Goal: Navigation & Orientation: Understand site structure

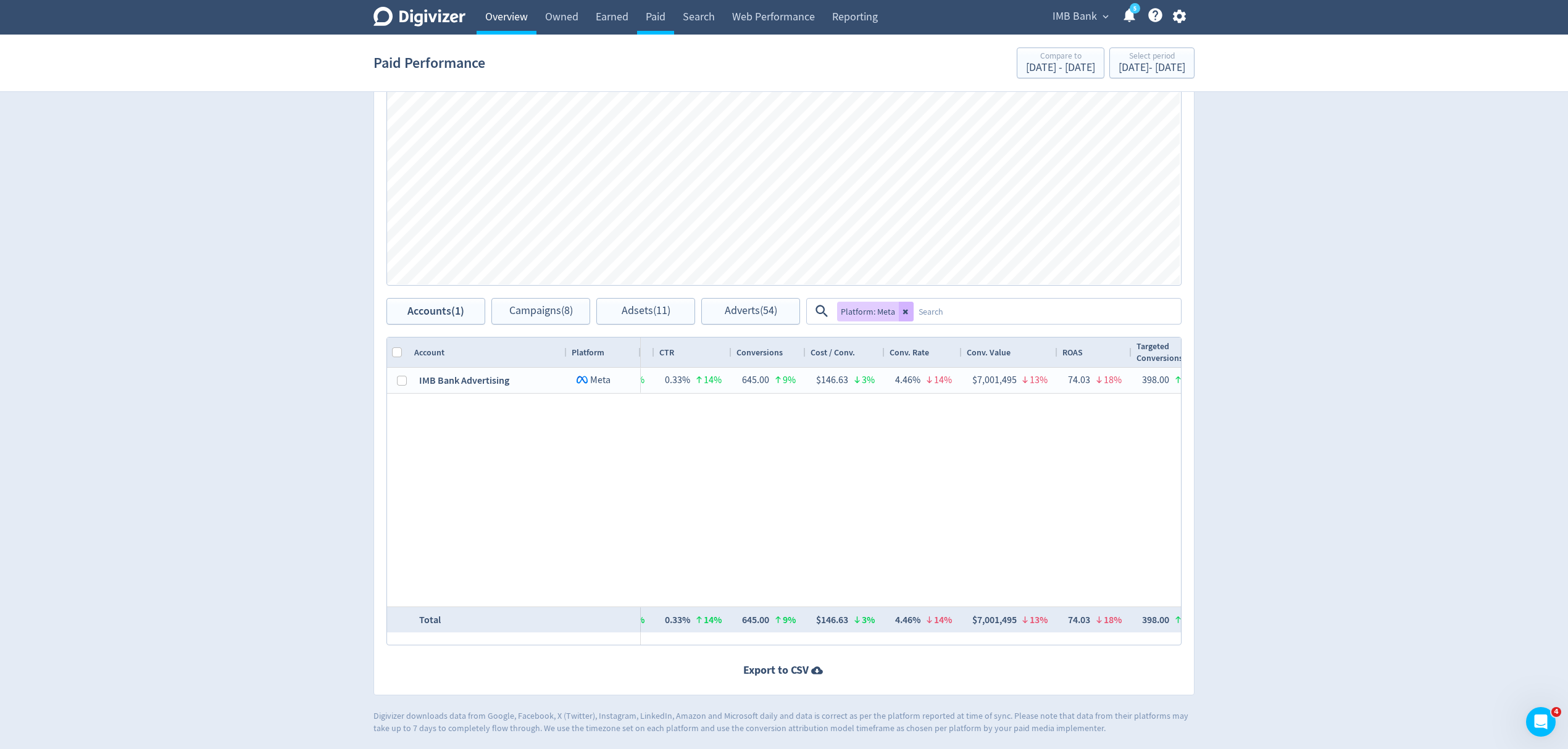
click at [514, 18] on link "Overview" at bounding box center [506, 17] width 60 height 35
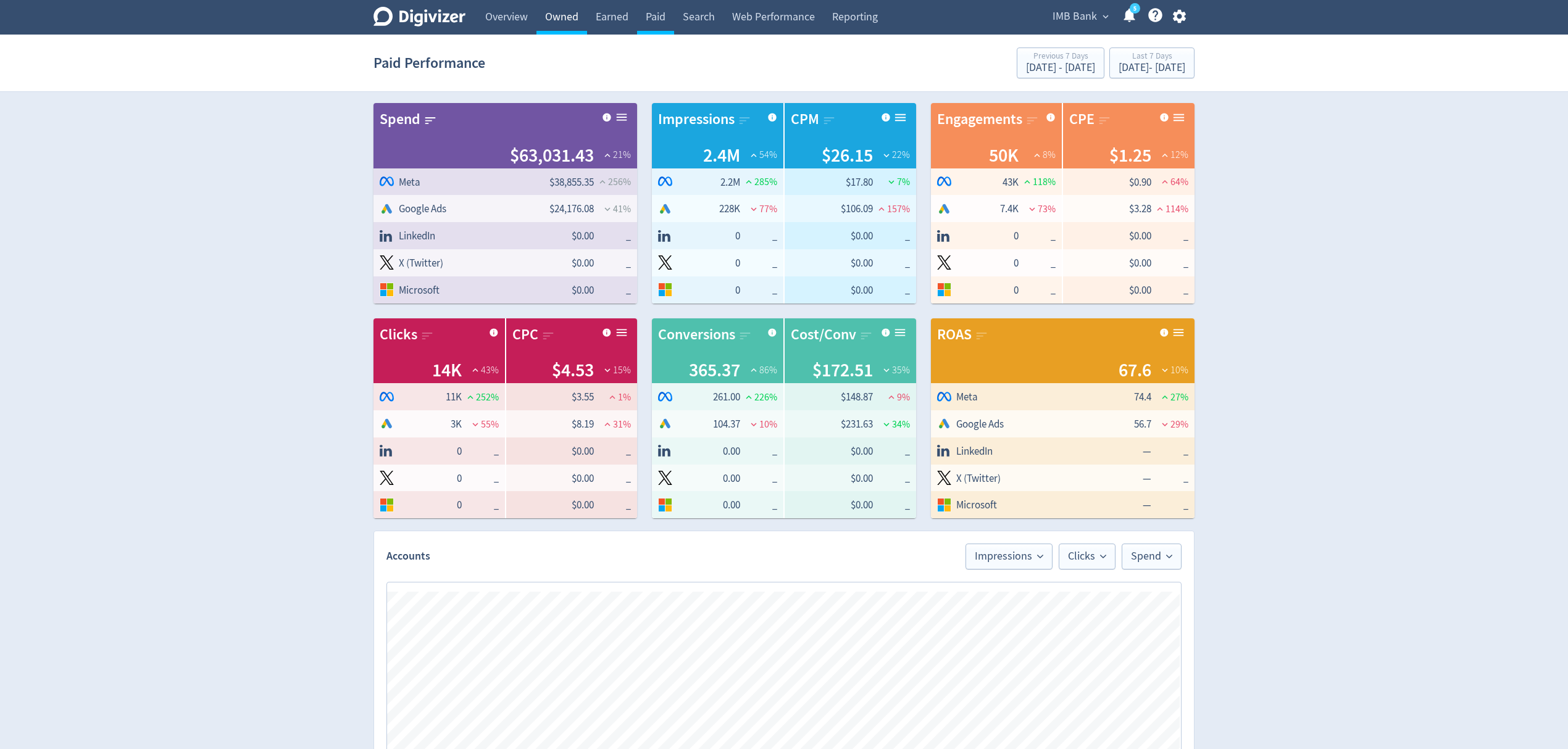
click at [547, 18] on link "Owned" at bounding box center [562, 17] width 50 height 35
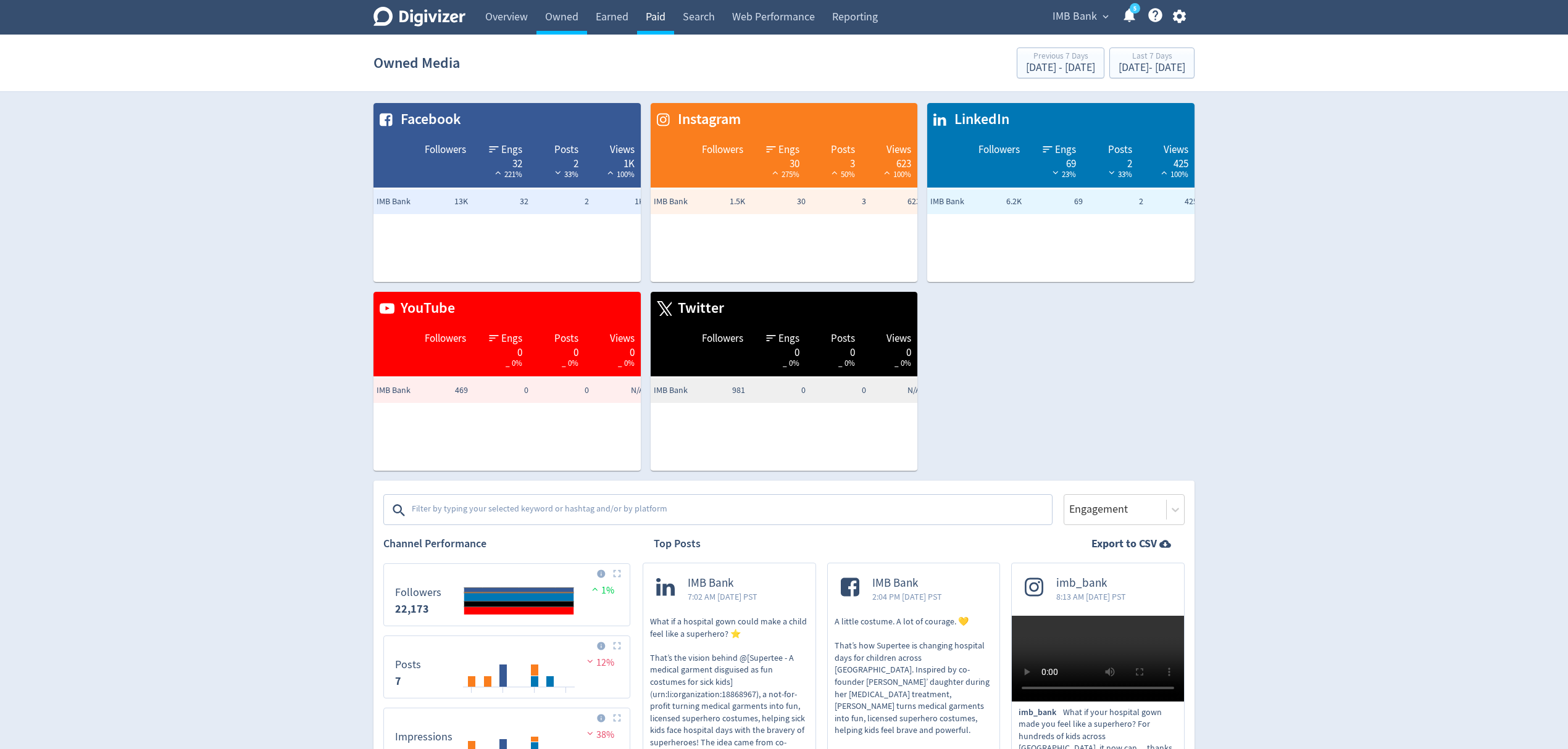
drag, startPoint x: 606, startPoint y: 13, endPoint x: 638, endPoint y: 21, distance: 33.0
click at [606, 13] on link "Earned" at bounding box center [612, 17] width 50 height 35
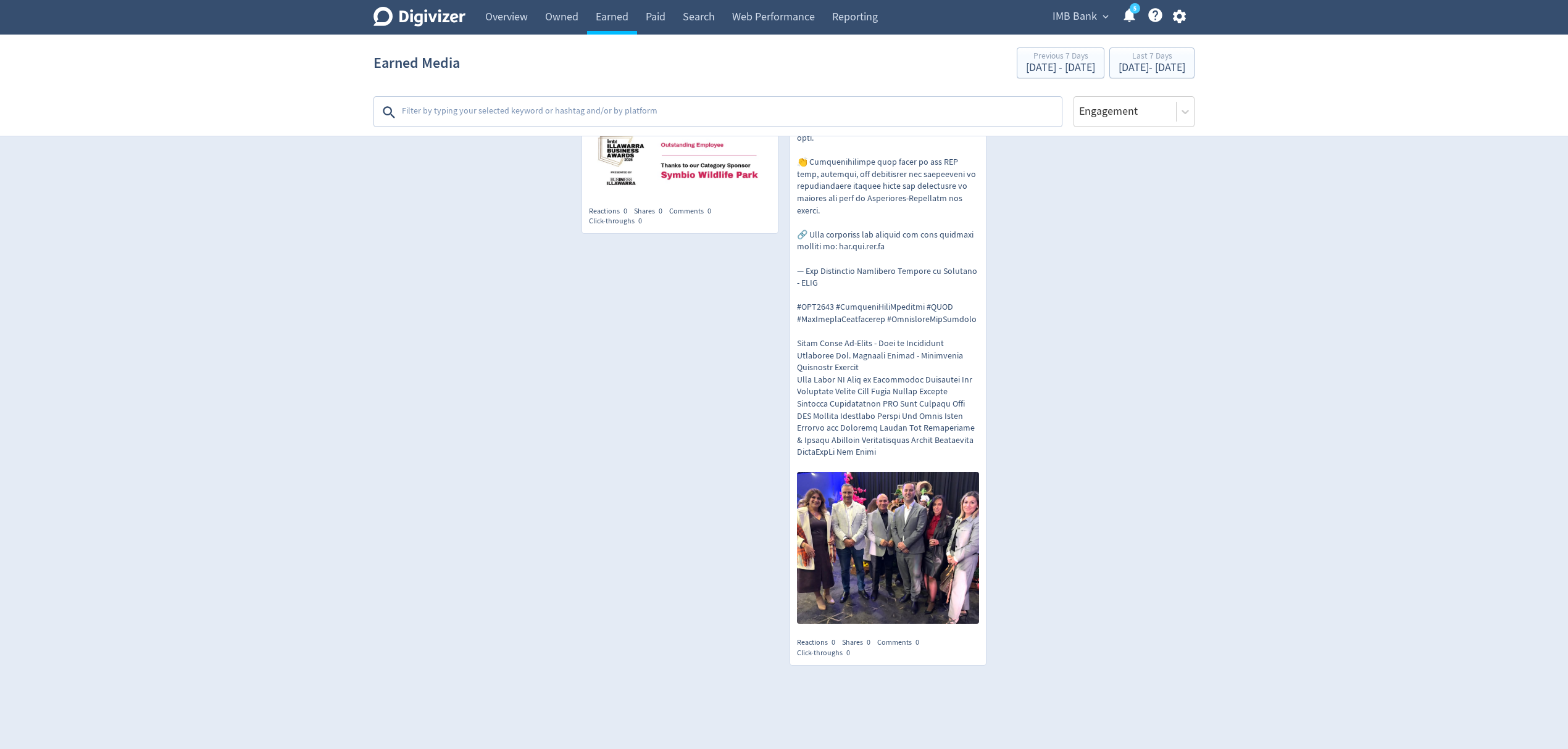
scroll to position [2363, 0]
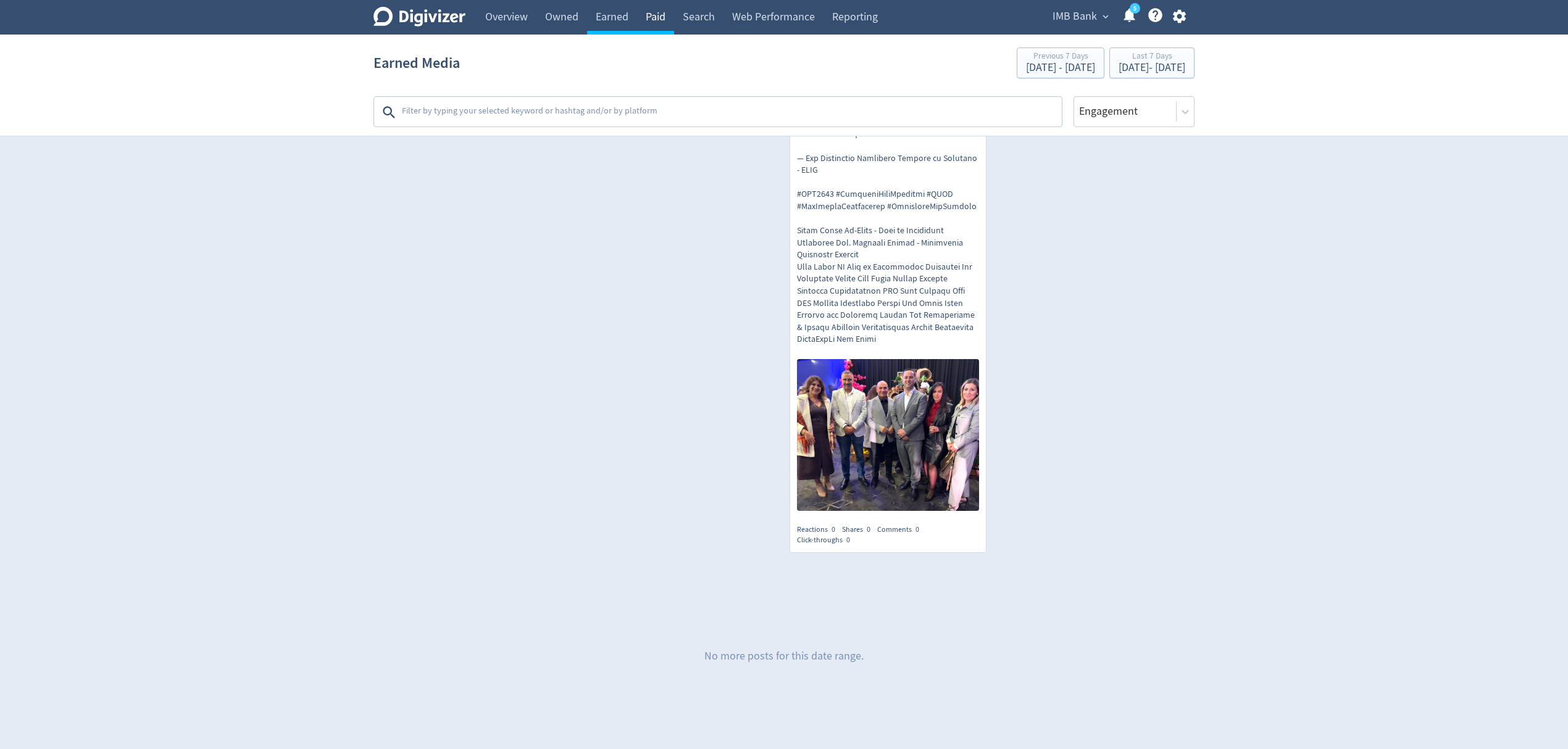
click at [652, 22] on link "Paid" at bounding box center [656, 17] width 37 height 35
